Goal: Task Accomplishment & Management: Manage account settings

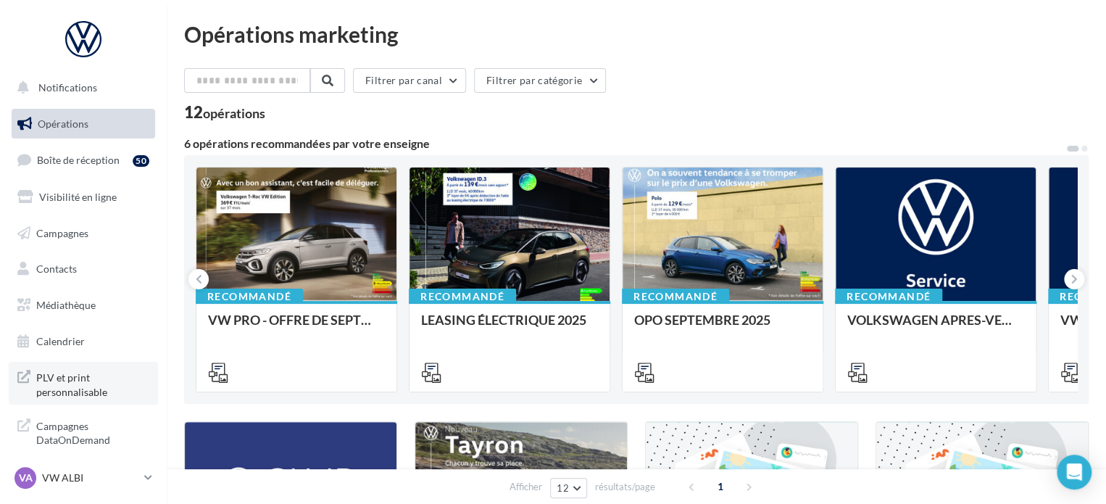
click at [62, 391] on span "PLV et print personnalisable" at bounding box center [92, 383] width 113 height 31
click at [102, 162] on span "Boîte de réception" at bounding box center [78, 160] width 83 height 12
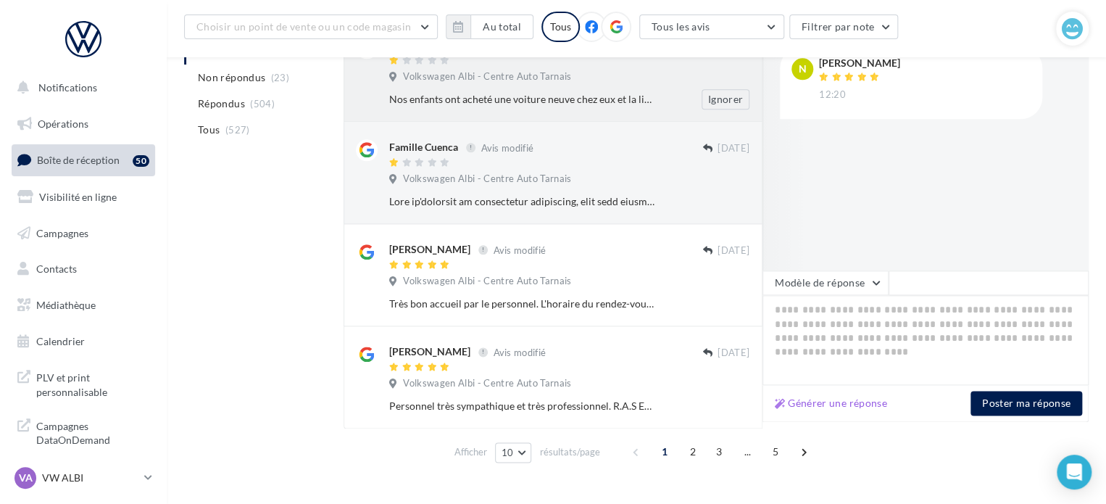
scroll to position [795, 0]
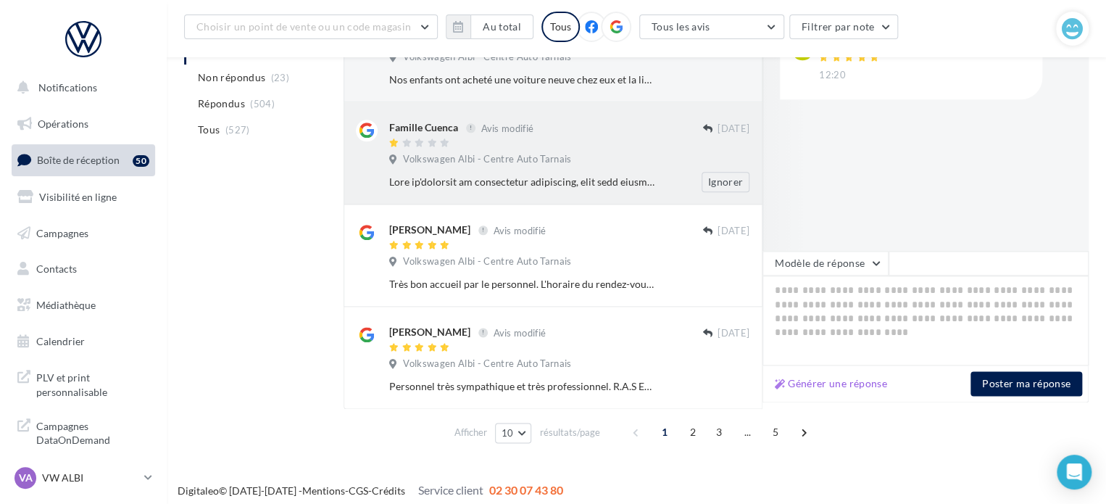
click at [410, 120] on div "Famille Cuenca" at bounding box center [423, 127] width 69 height 15
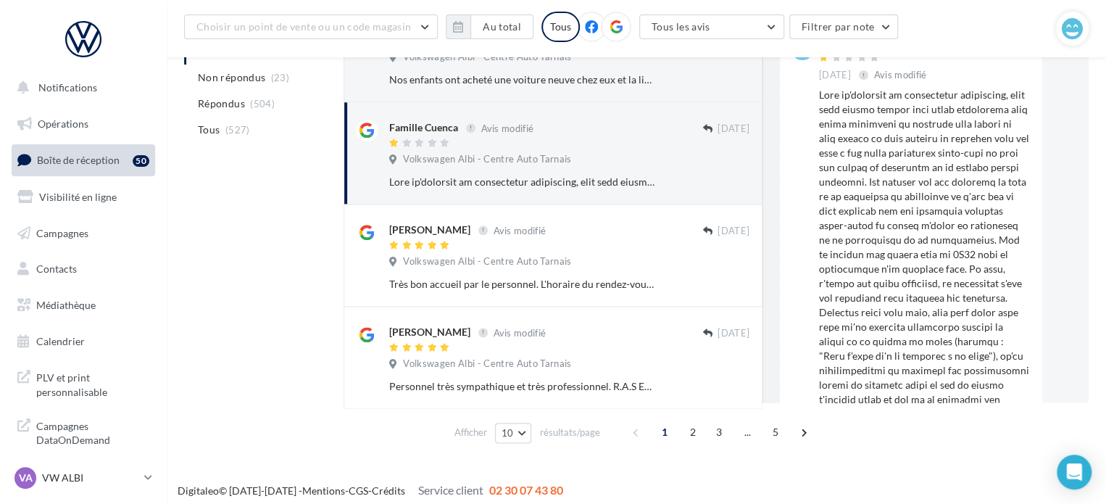
scroll to position [505, 0]
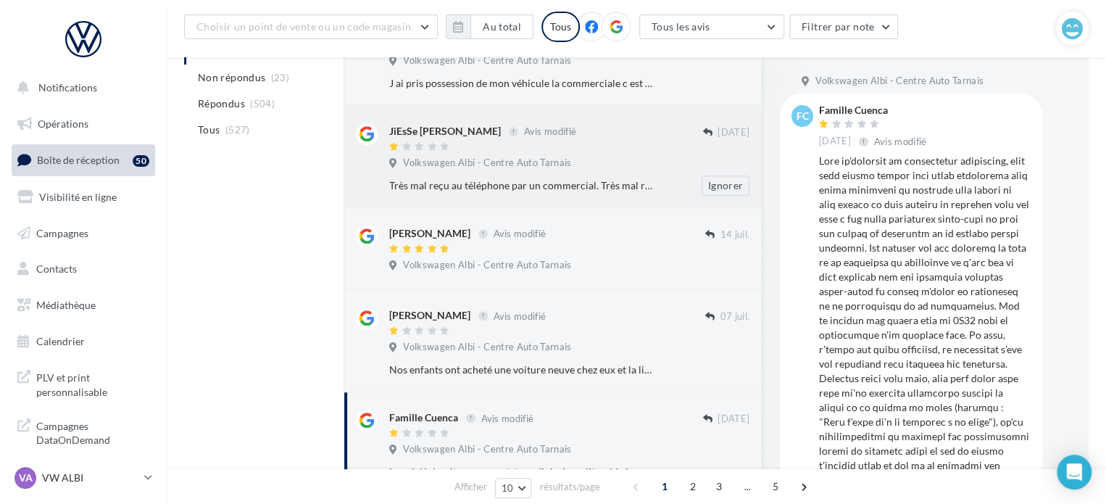
click at [412, 126] on div "JiEsSe [PERSON_NAME]" at bounding box center [445, 131] width 112 height 15
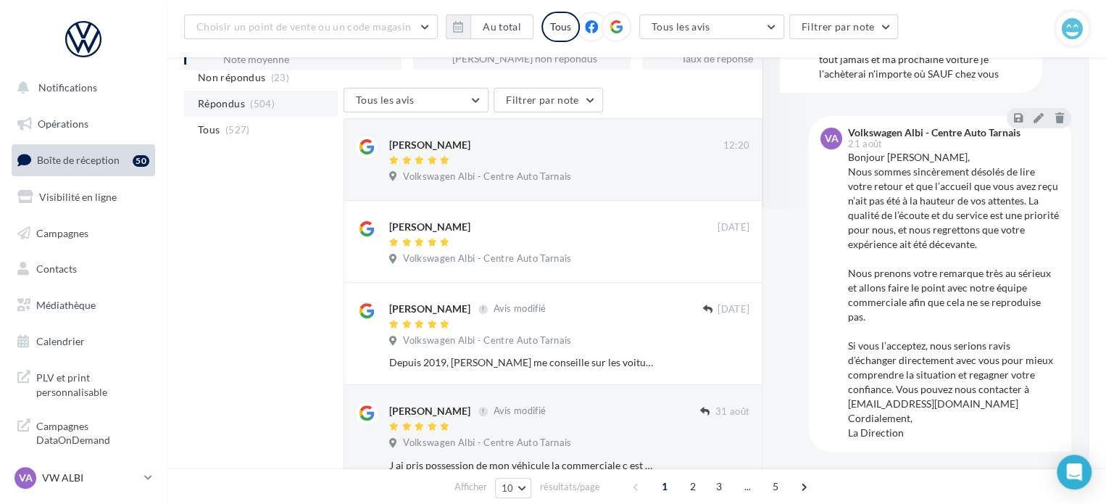
scroll to position [265, 0]
